Goal: Information Seeking & Learning: Learn about a topic

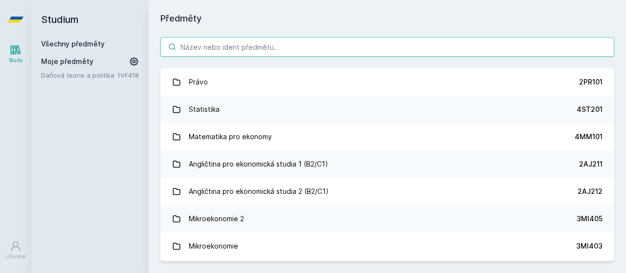
click at [238, 48] on input "search" at bounding box center [387, 47] width 454 height 20
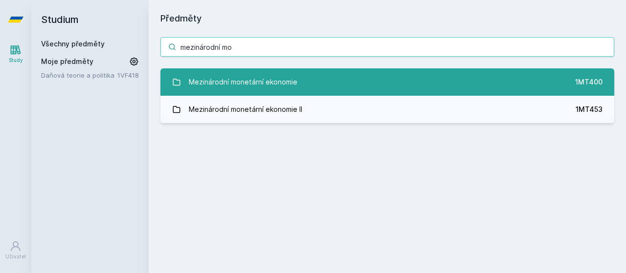
type input "mezinárodní mo"
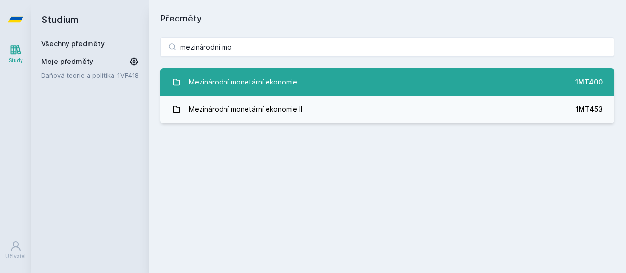
click at [320, 80] on link "Mezinárodní monetární ekonomie 1MT400" at bounding box center [387, 81] width 454 height 27
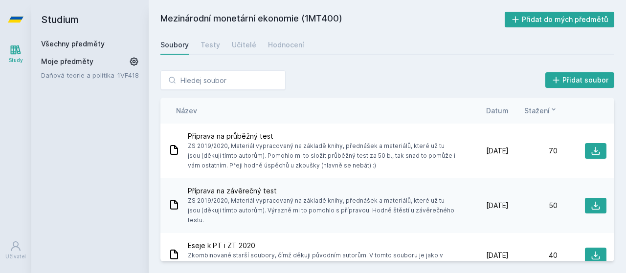
click at [504, 110] on span "Datum" at bounding box center [497, 111] width 22 height 10
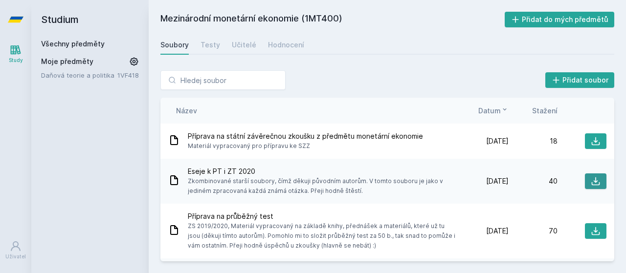
click at [590, 182] on icon at bounding box center [595, 181] width 10 height 10
click at [210, 48] on div "Testy" at bounding box center [210, 45] width 20 height 10
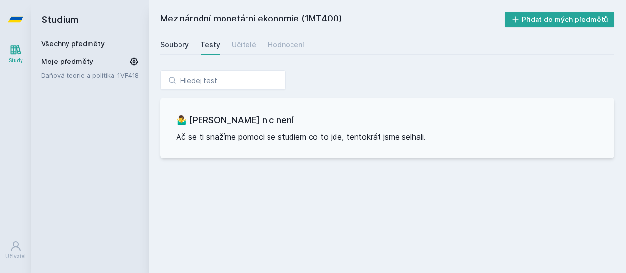
click at [168, 41] on div "Soubory" at bounding box center [174, 45] width 28 height 10
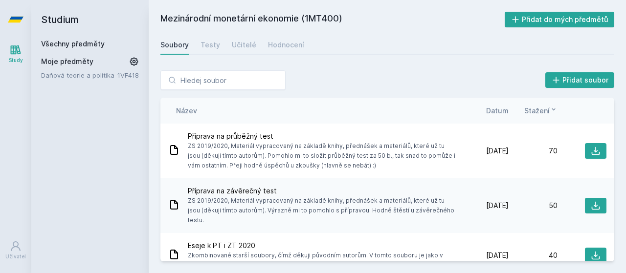
click at [486, 111] on div "Datum" at bounding box center [483, 111] width 49 height 10
click at [500, 111] on span "Datum" at bounding box center [497, 111] width 22 height 10
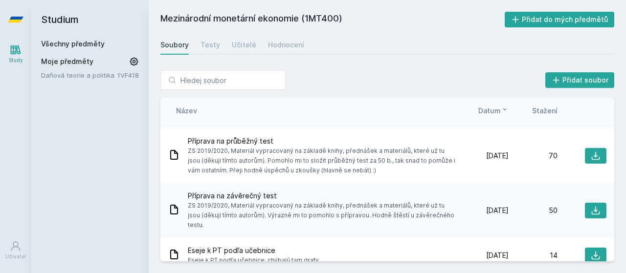
scroll to position [75, 0]
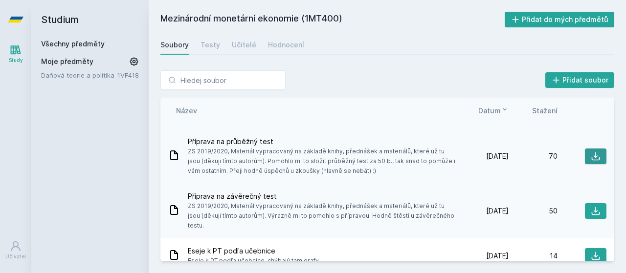
click at [594, 158] on icon at bounding box center [595, 157] width 10 height 10
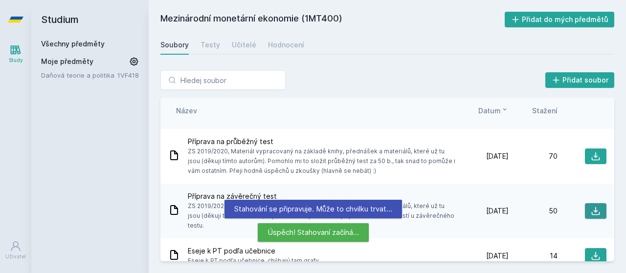
click at [592, 208] on icon at bounding box center [595, 211] width 10 height 10
